Goal: Check status

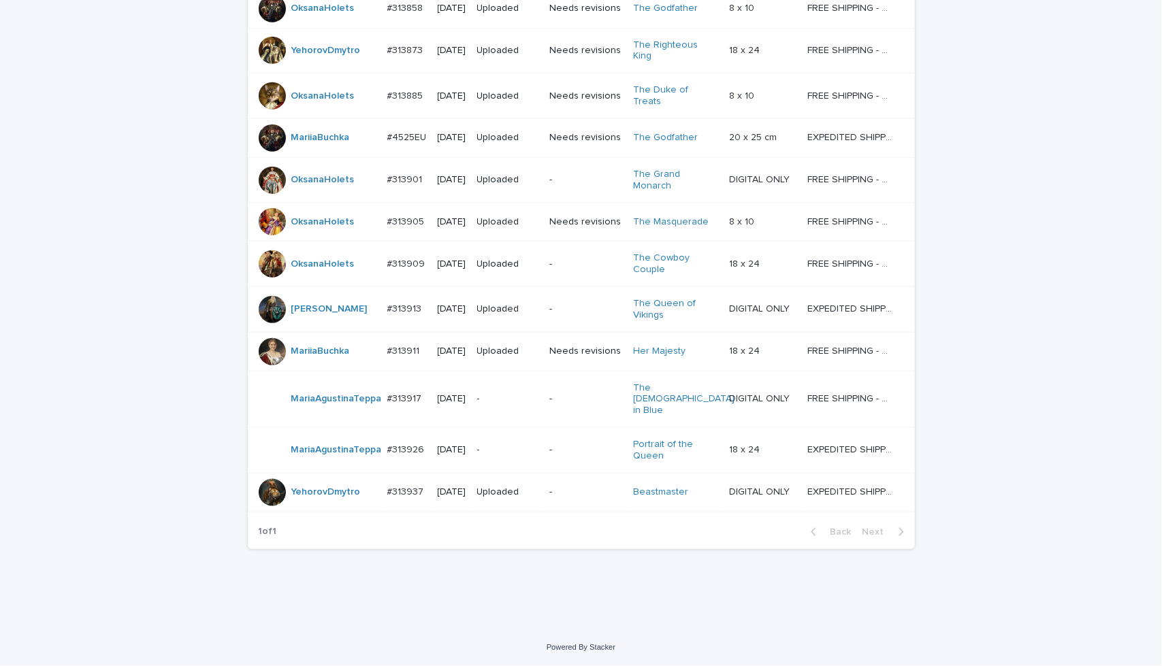
scroll to position [813, 0]
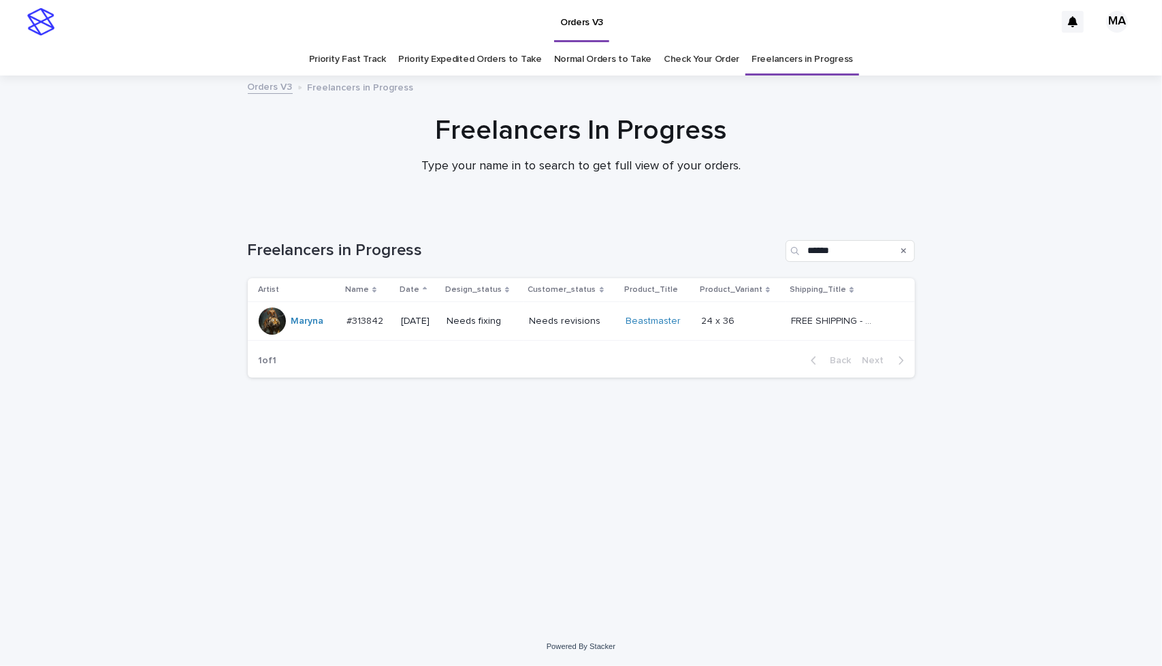
click at [551, 340] on td "Needs revisions" at bounding box center [572, 321] width 96 height 39
